Goal: Task Accomplishment & Management: Manage account settings

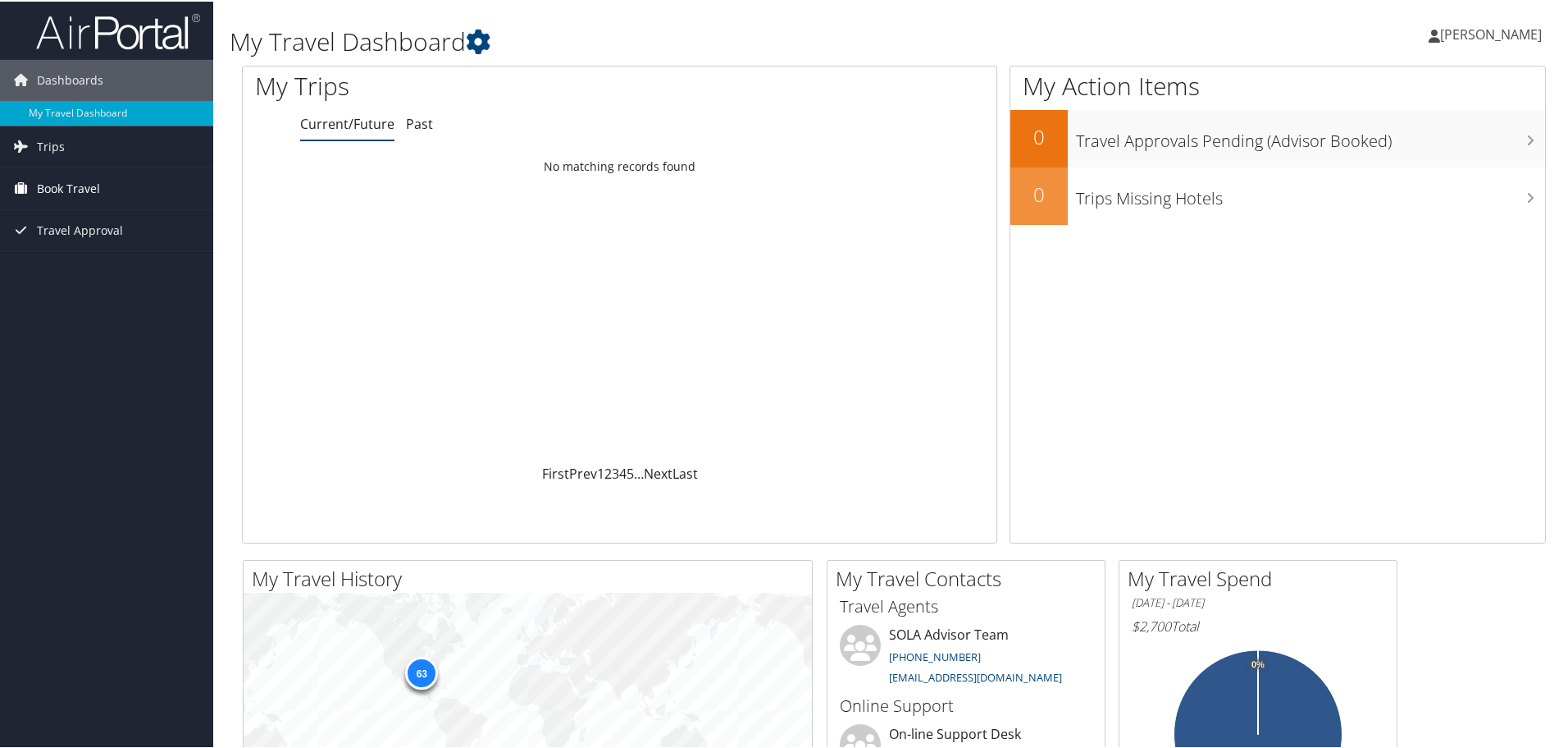
click at [61, 186] on span "Book Travel" at bounding box center [68, 187] width 63 height 41
click at [118, 245] on link "Book/Manage Online Trips" at bounding box center [106, 244] width 213 height 24
click at [1505, 27] on span "[PERSON_NAME]" at bounding box center [1491, 32] width 102 height 18
click at [1403, 260] on link "Sign Out" at bounding box center [1446, 267] width 183 height 28
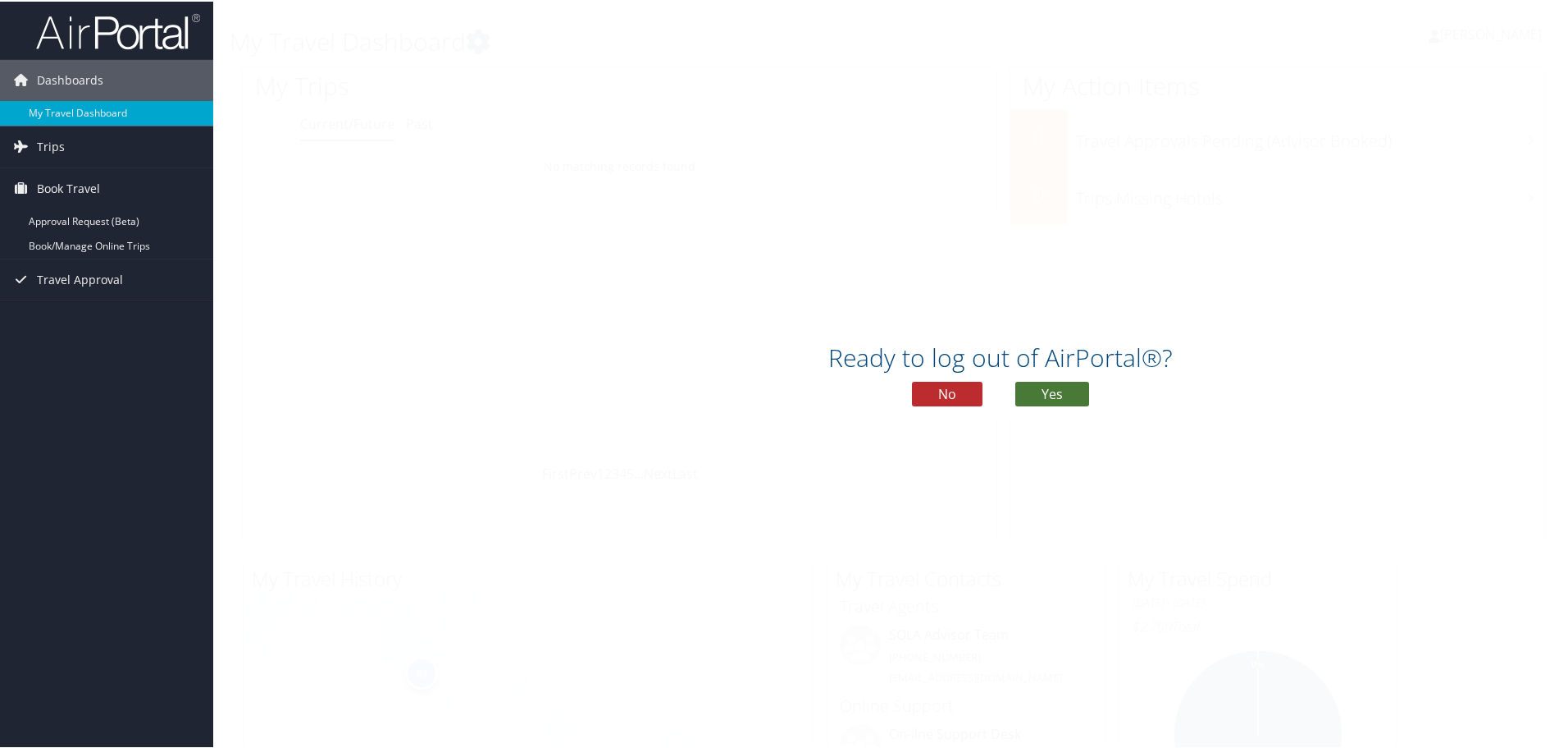
click at [1039, 390] on button "Yes" at bounding box center [1052, 392] width 74 height 24
